Goal: Task Accomplishment & Management: Use online tool/utility

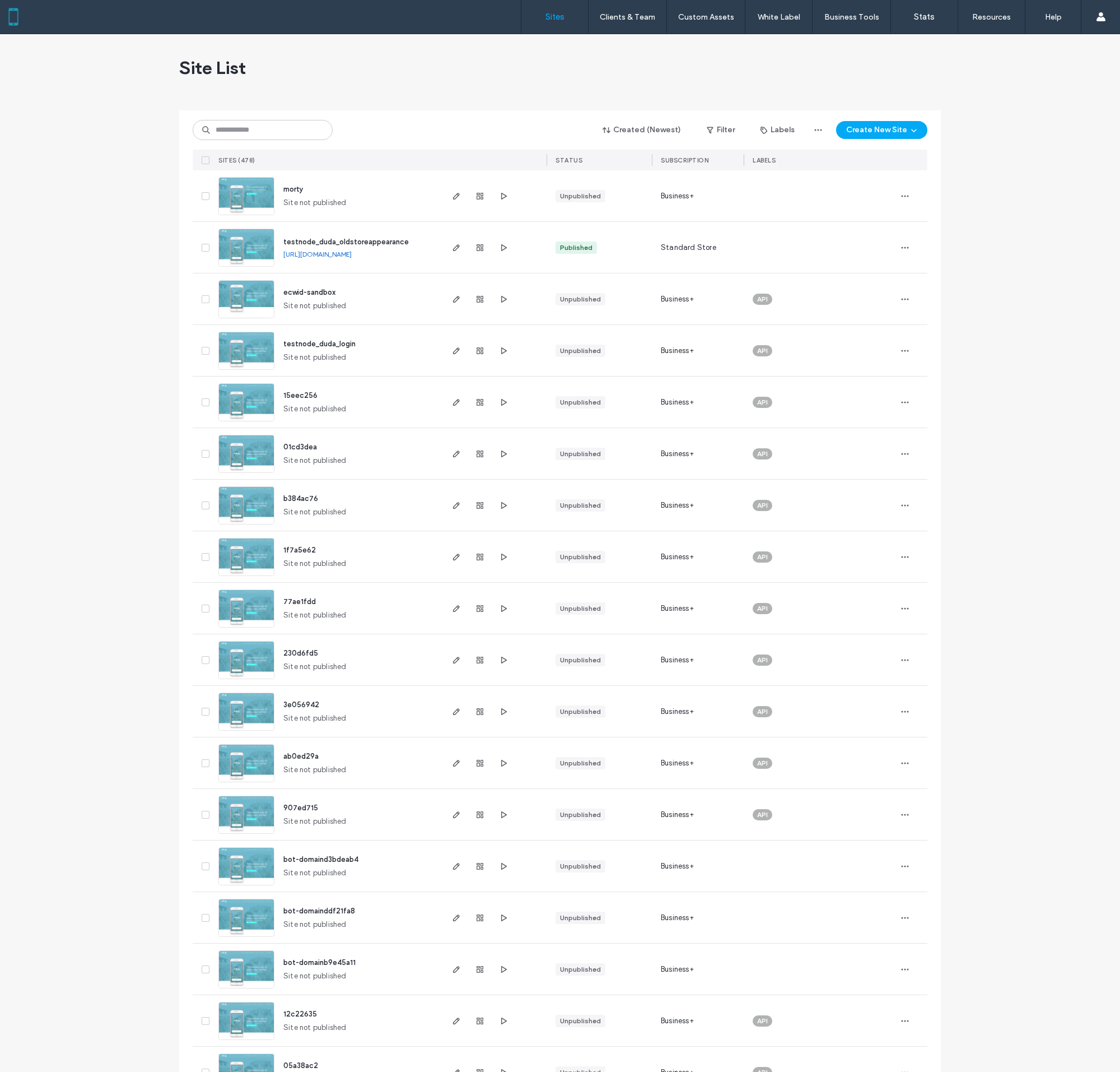
click at [246, 350] on img at bounding box center [246, 370] width 55 height 76
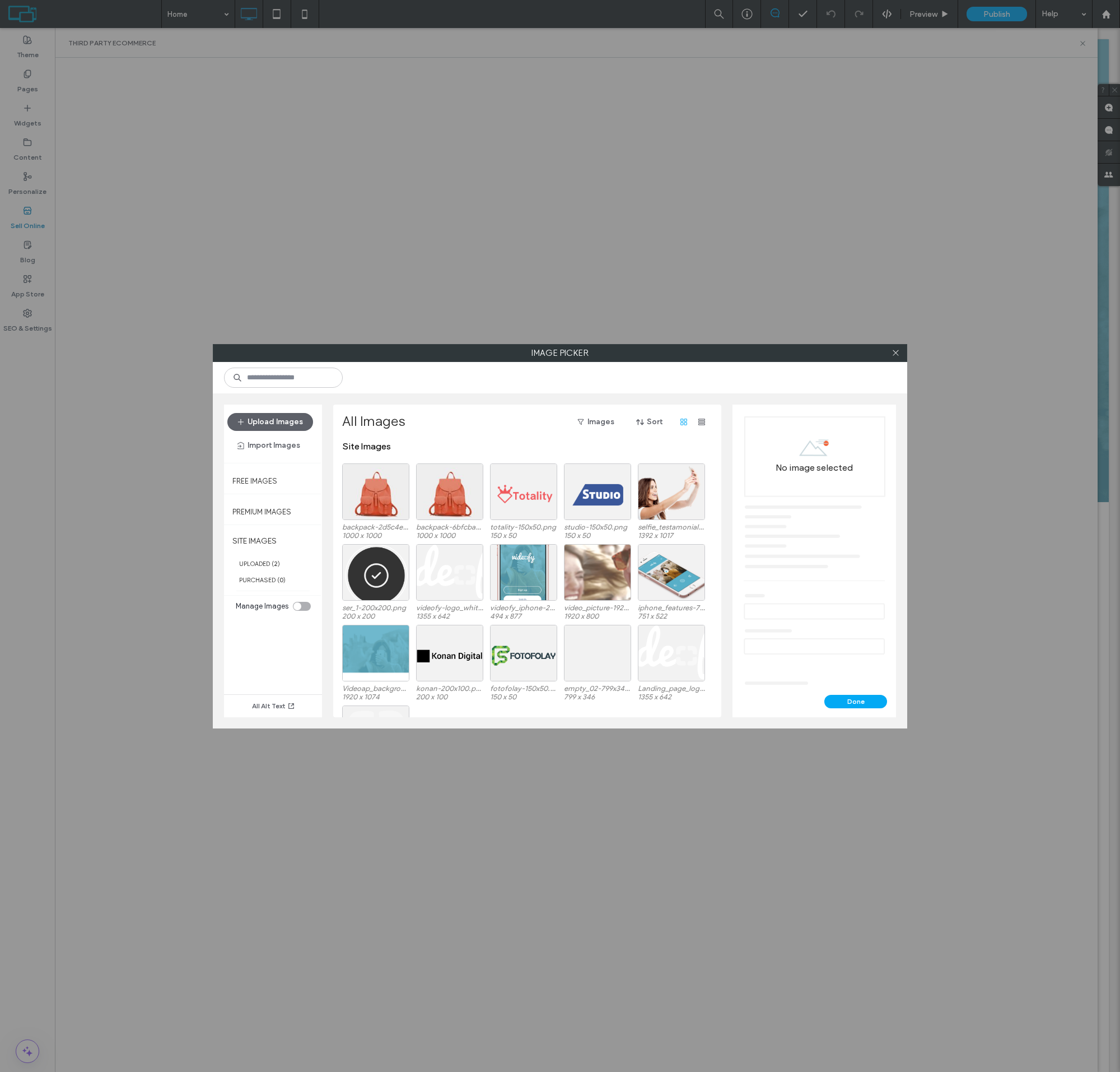
click at [376, 501] on div at bounding box center [375, 492] width 67 height 57
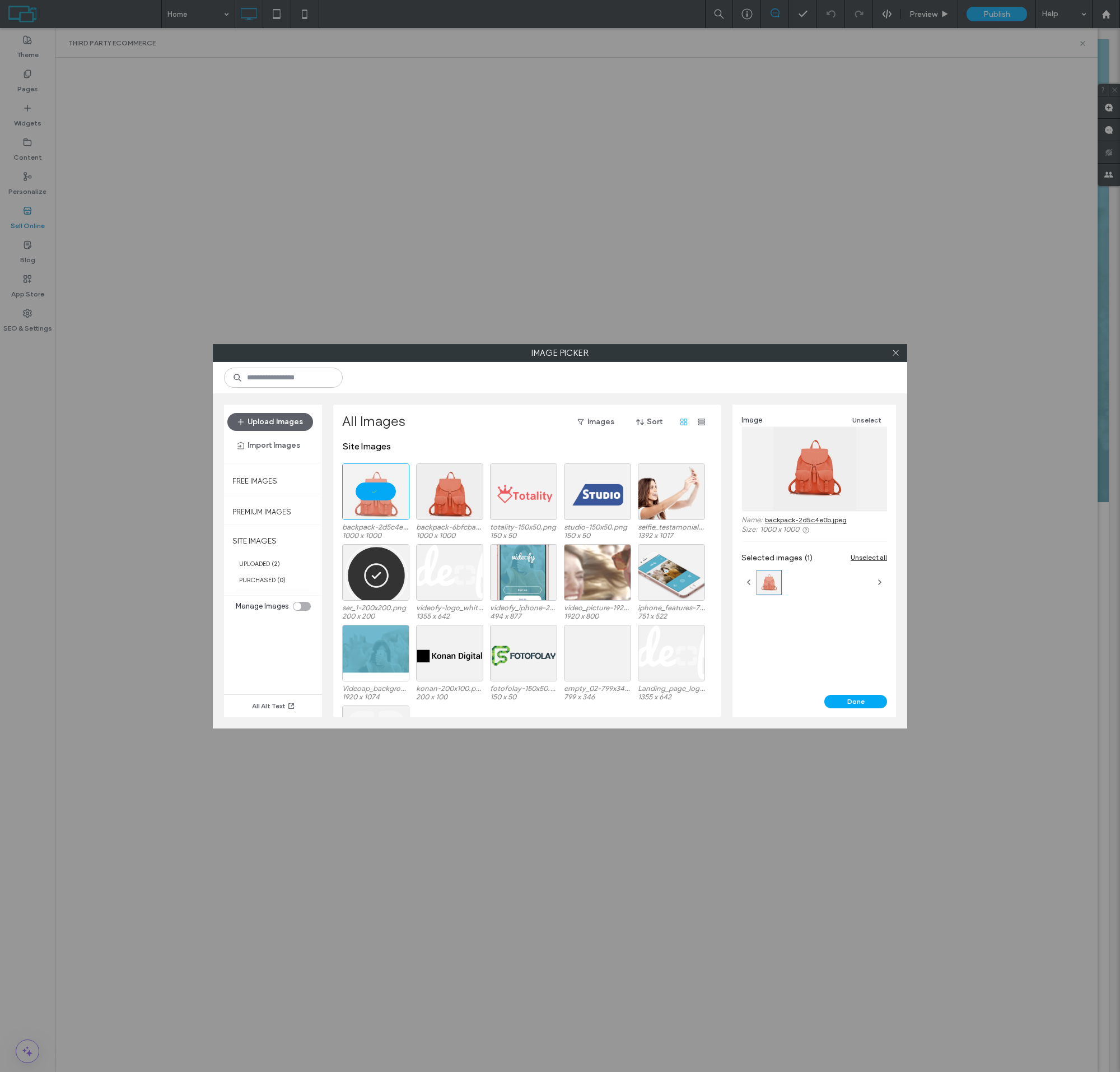
click at [856, 701] on button "Done" at bounding box center [856, 701] width 63 height 13
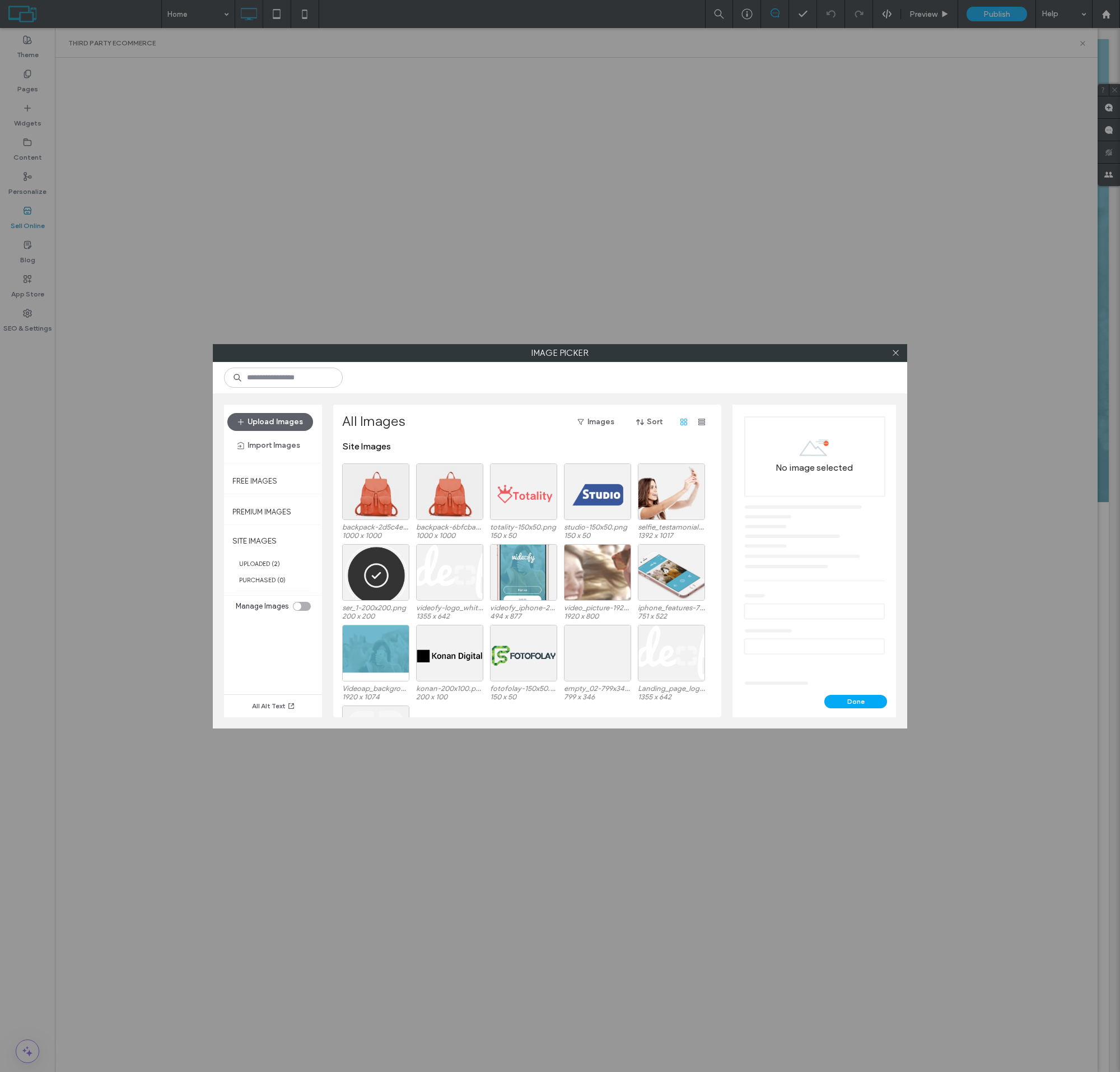
click at [376, 501] on div at bounding box center [375, 492] width 67 height 57
click at [856, 701] on button "Done" at bounding box center [856, 701] width 63 height 13
click at [376, 501] on div "Select" at bounding box center [375, 492] width 67 height 57
click at [856, 701] on button "Done" at bounding box center [856, 701] width 63 height 13
